Goal: Contribute content

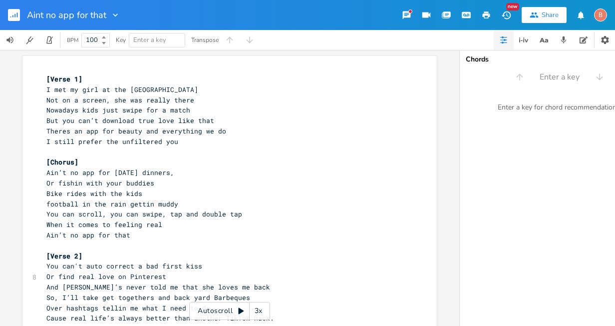
scroll to position [267, 0]
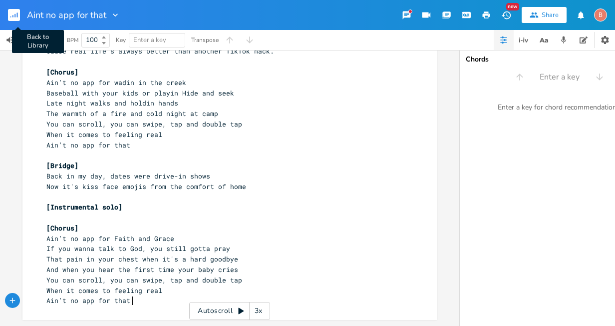
click at [15, 12] on rect "button" at bounding box center [14, 15] width 12 height 12
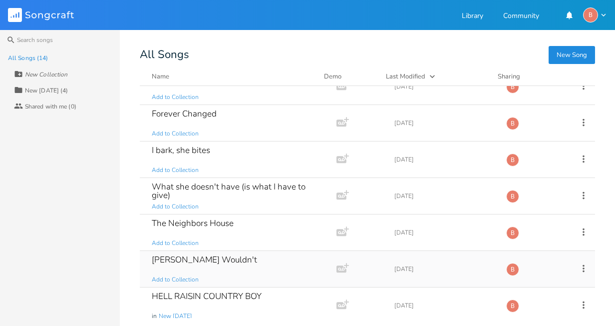
scroll to position [279, 0]
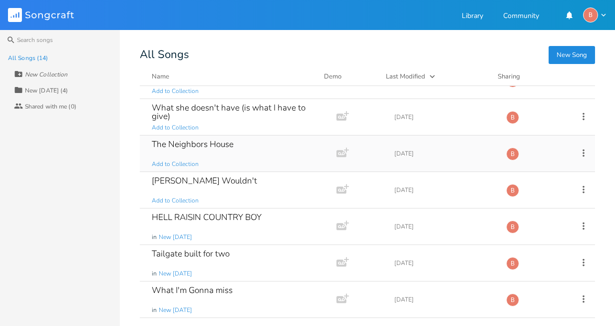
click at [200, 146] on div "The Neighbors House" at bounding box center [193, 144] width 82 height 8
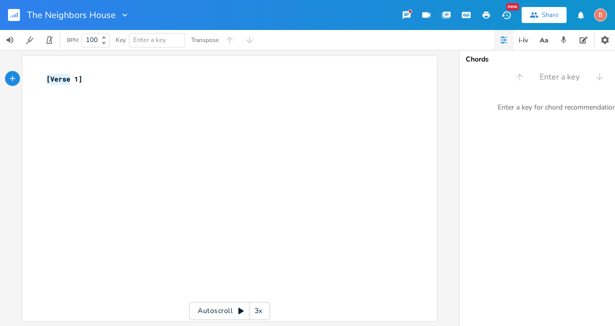
type textarea "[Verse 1]"
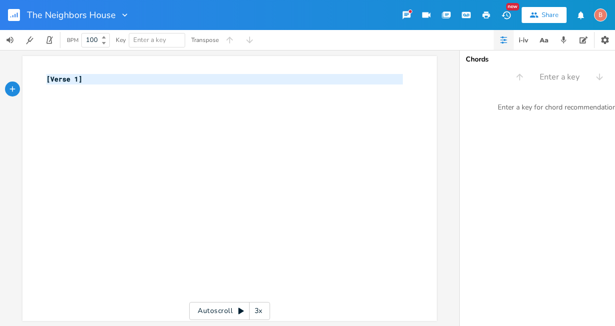
drag, startPoint x: 42, startPoint y: 80, endPoint x: 92, endPoint y: 85, distance: 50.2
click at [92, 85] on div "[Verse 1] ​" at bounding box center [224, 84] width 361 height 21
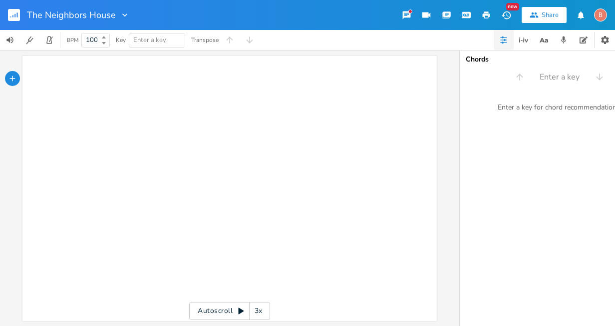
click at [101, 105] on div "x ​" at bounding box center [237, 198] width 386 height 252
type textarea "​"
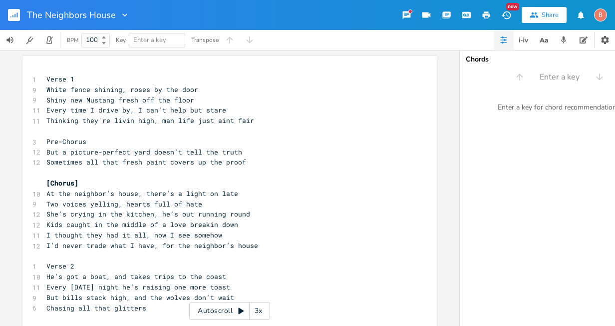
click at [46, 79] on span "Verse 1" at bounding box center [60, 78] width 28 height 9
click at [44, 79] on pre "Verse 1" at bounding box center [224, 79] width 361 height 10
type textarea "["
click at [74, 79] on span "[Verse 1" at bounding box center [62, 78] width 32 height 9
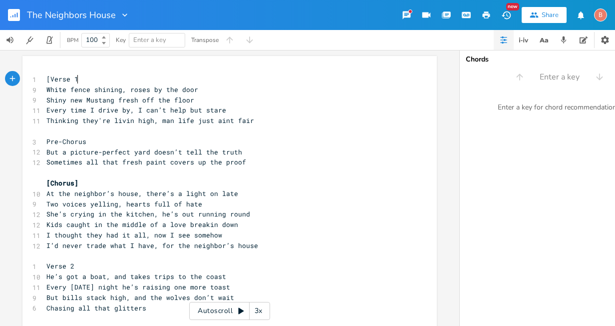
type textarea "]"
click at [46, 142] on span "Pre-Chorus" at bounding box center [66, 141] width 40 height 9
type textarea "["
click at [86, 140] on span "[Pre-Chorus" at bounding box center [68, 141] width 44 height 9
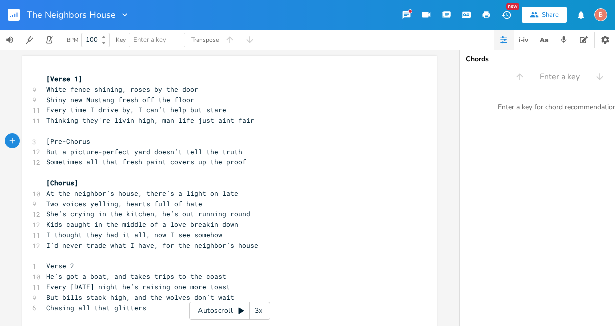
type textarea "]"
click at [46, 265] on span "Verse 2" at bounding box center [60, 265] width 28 height 9
type textarea "["
click at [74, 267] on span "[Verse 2" at bounding box center [62, 265] width 32 height 9
type textarea "]"
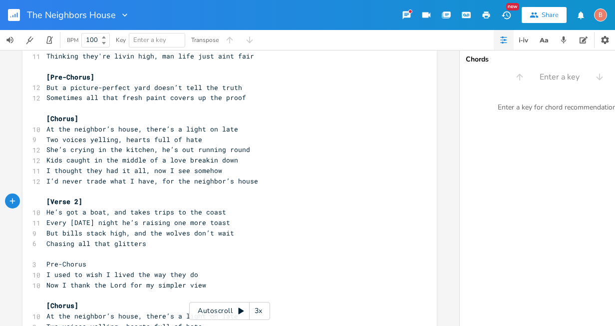
scroll to position [100, 0]
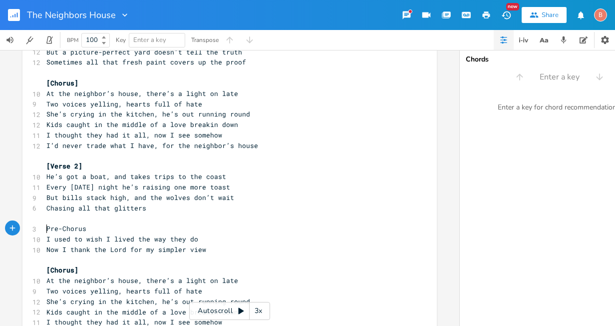
click at [46, 227] on span "Pre-Chorus" at bounding box center [66, 228] width 40 height 9
type textarea "["
click at [85, 230] on span "[Pre-Chorus" at bounding box center [68, 228] width 44 height 9
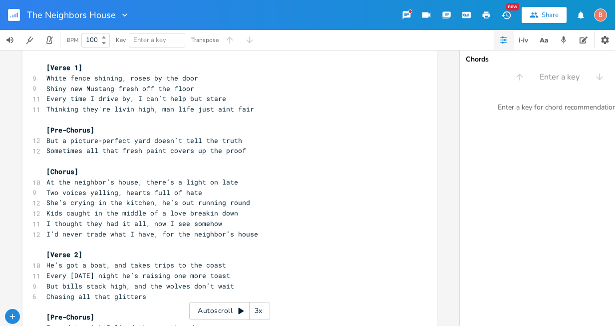
scroll to position [0, 0]
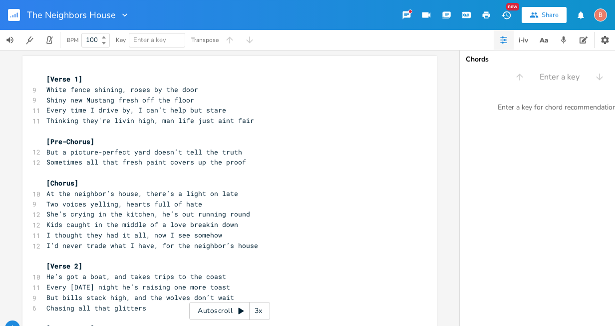
type textarea "]"
